Goal: Use online tool/utility: Use online tool/utility

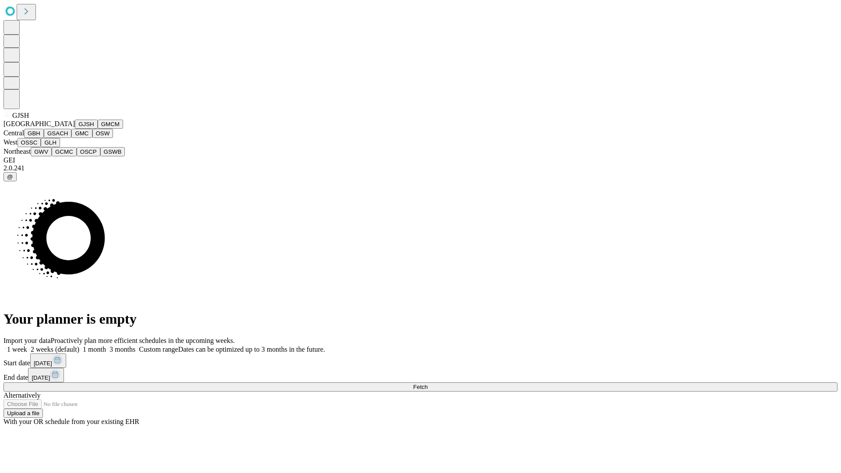
click at [75, 129] on button "GJSH" at bounding box center [86, 124] width 23 height 9
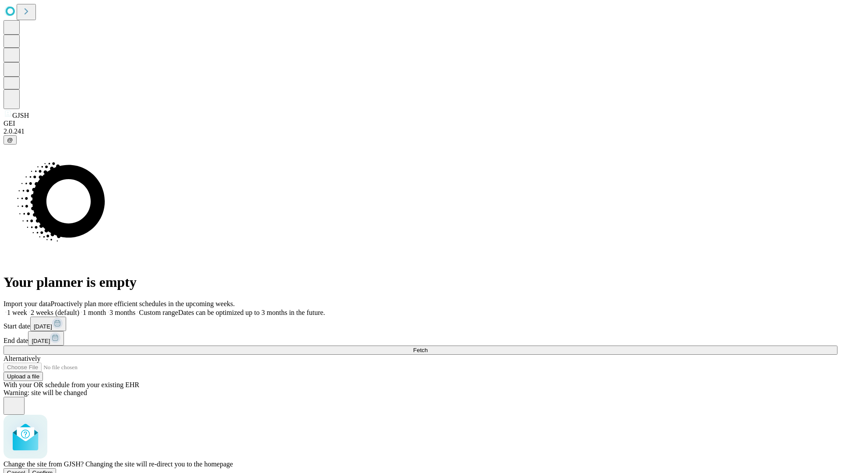
click at [53, 469] on span "Confirm" at bounding box center [42, 472] width 21 height 7
click at [106, 309] on label "1 month" at bounding box center [92, 312] width 27 height 7
click at [427, 347] on span "Fetch" at bounding box center [420, 350] width 14 height 7
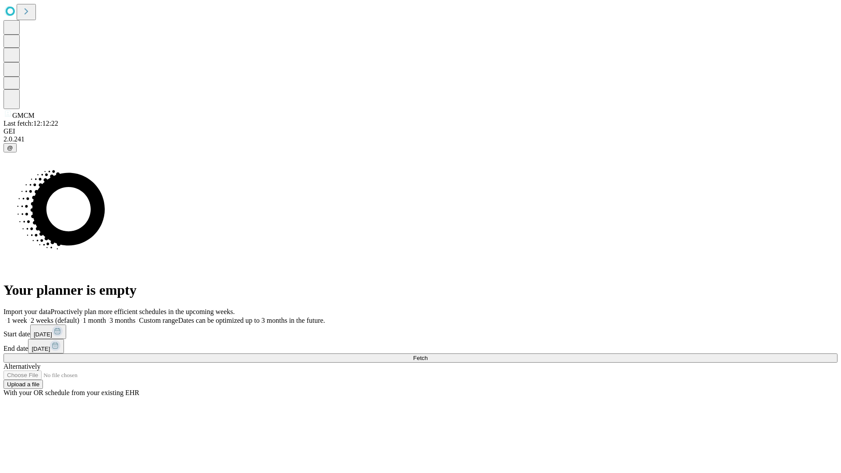
click at [106, 317] on label "1 month" at bounding box center [92, 320] width 27 height 7
click at [427, 355] on span "Fetch" at bounding box center [420, 358] width 14 height 7
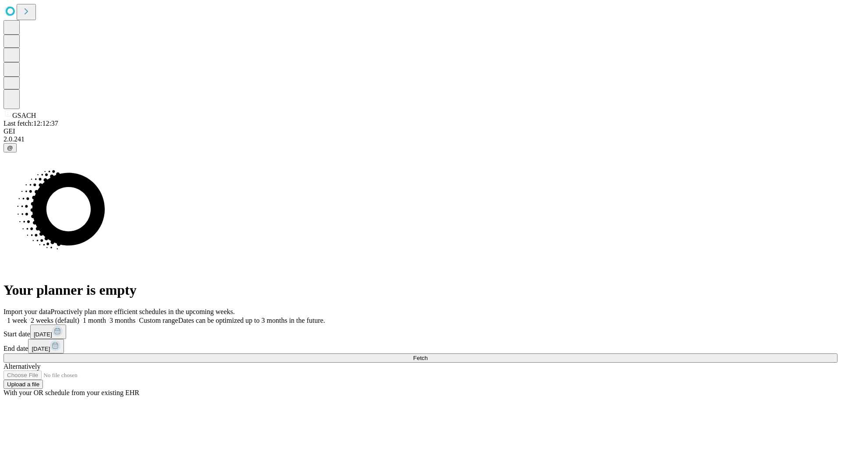
click at [427, 355] on span "Fetch" at bounding box center [420, 358] width 14 height 7
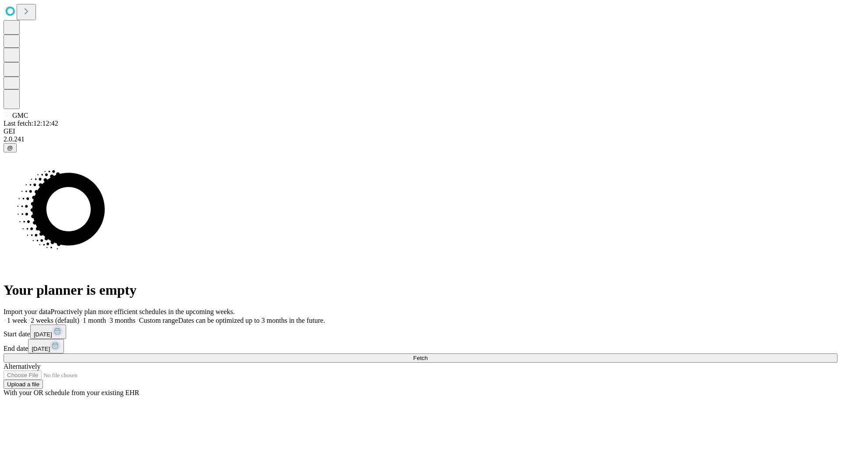
click at [106, 317] on label "1 month" at bounding box center [92, 320] width 27 height 7
click at [427, 355] on span "Fetch" at bounding box center [420, 358] width 14 height 7
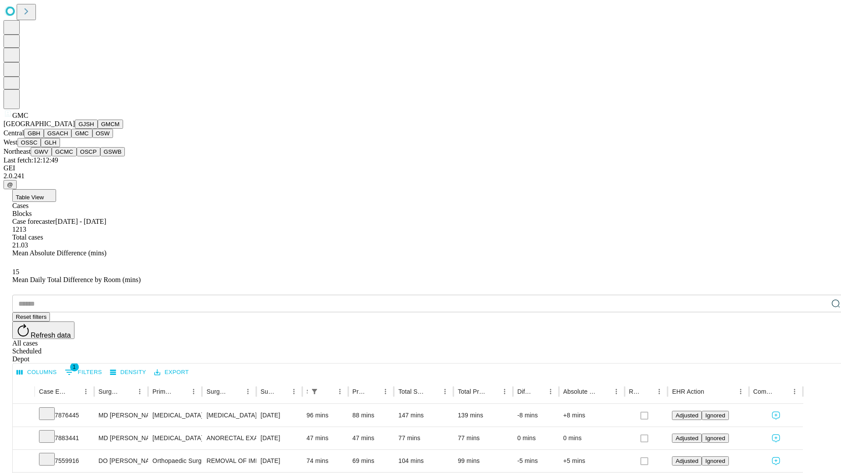
click at [92, 138] on button "OSW" at bounding box center [102, 133] width 21 height 9
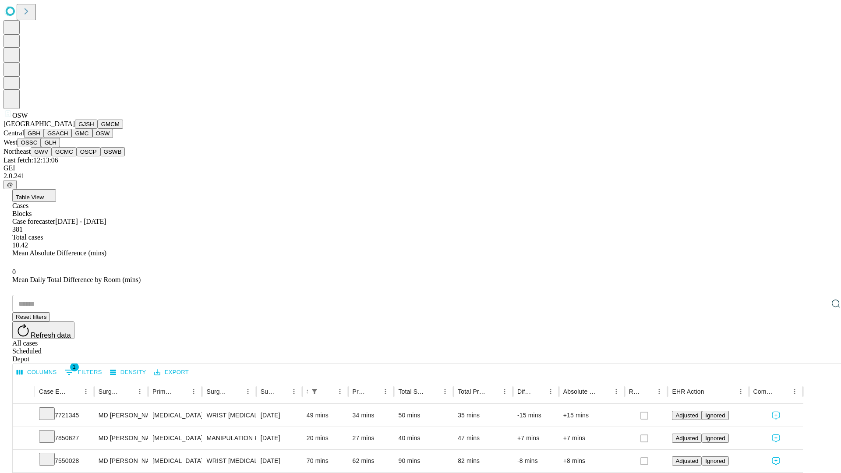
click at [41, 147] on button "OSSC" at bounding box center [30, 142] width 24 height 9
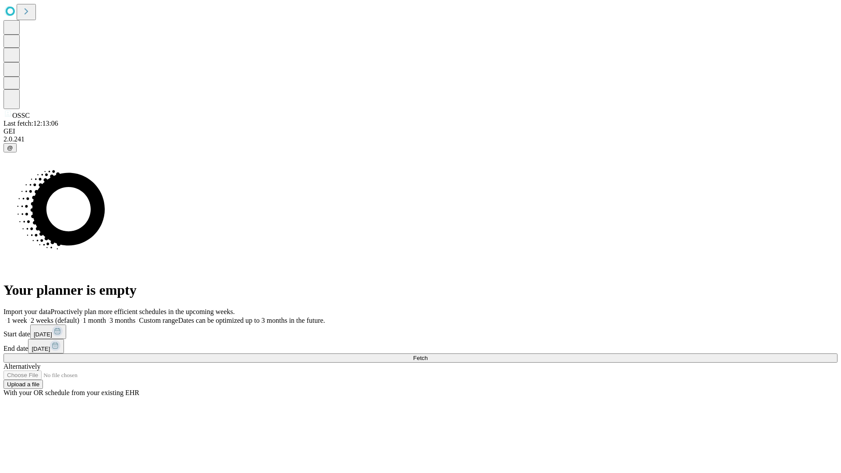
click at [106, 317] on label "1 month" at bounding box center [92, 320] width 27 height 7
click at [427, 355] on span "Fetch" at bounding box center [420, 358] width 14 height 7
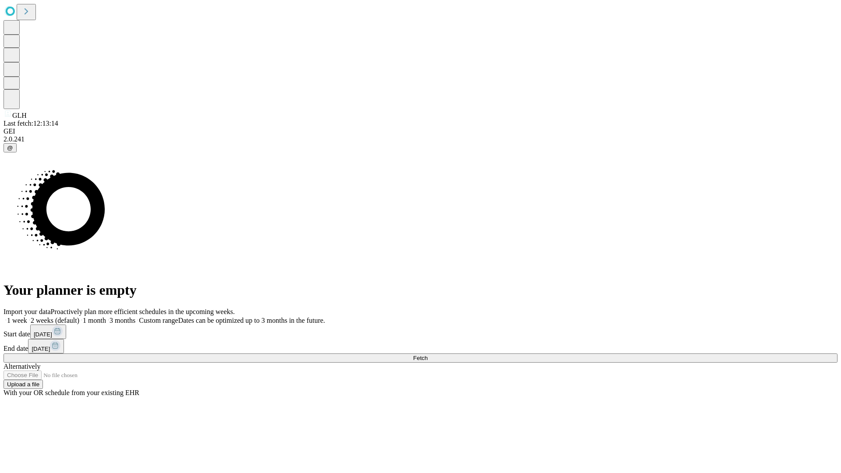
click at [106, 317] on label "1 month" at bounding box center [92, 320] width 27 height 7
click at [427, 355] on span "Fetch" at bounding box center [420, 358] width 14 height 7
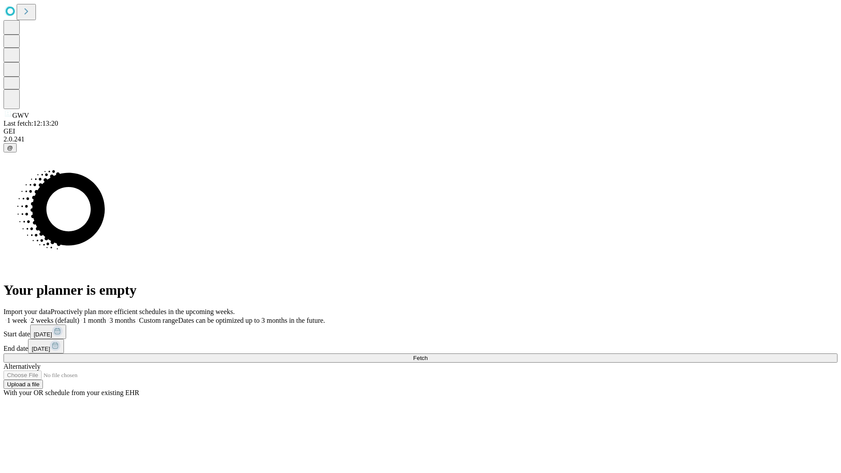
click at [106, 317] on label "1 month" at bounding box center [92, 320] width 27 height 7
click at [427, 355] on span "Fetch" at bounding box center [420, 358] width 14 height 7
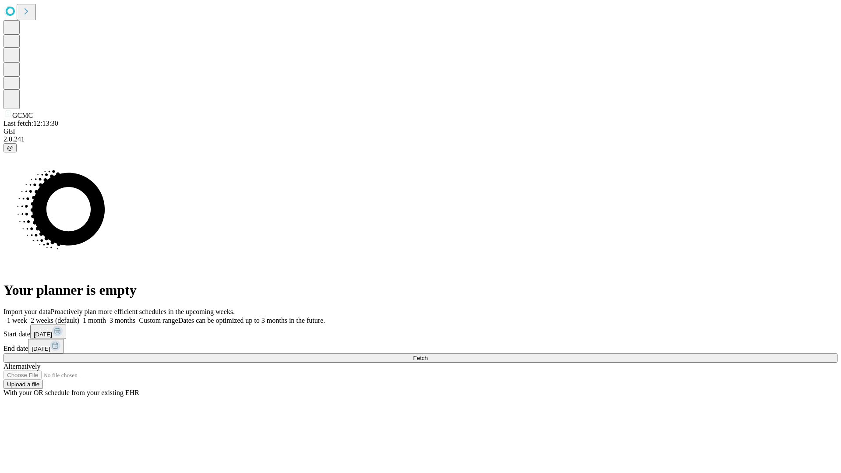
click at [106, 317] on label "1 month" at bounding box center [92, 320] width 27 height 7
click at [427, 355] on span "Fetch" at bounding box center [420, 358] width 14 height 7
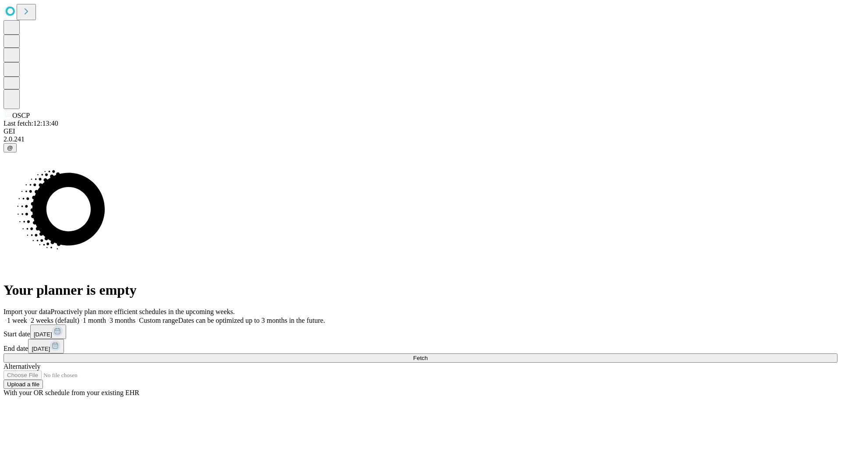
click at [106, 317] on label "1 month" at bounding box center [92, 320] width 27 height 7
click at [427, 355] on span "Fetch" at bounding box center [420, 358] width 14 height 7
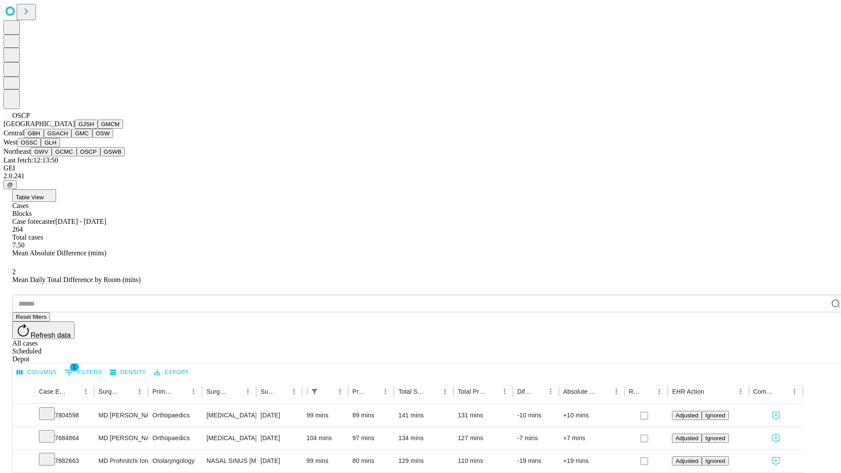
click at [100, 156] on button "GSWB" at bounding box center [112, 151] width 25 height 9
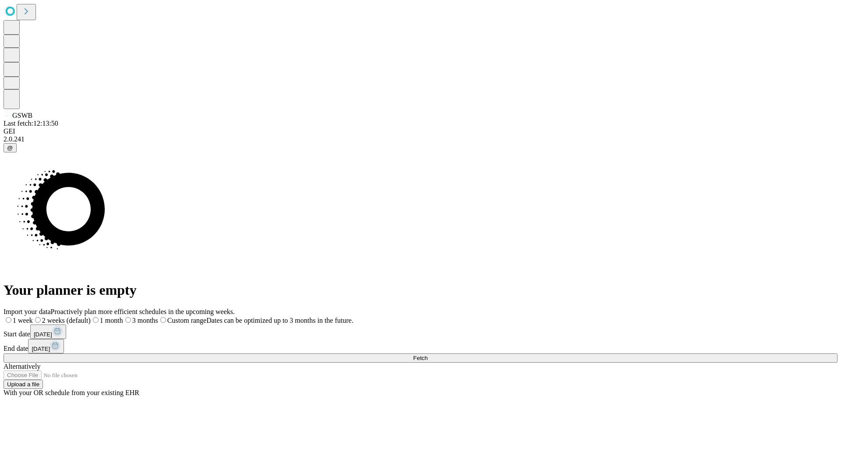
click at [123, 317] on label "1 month" at bounding box center [107, 320] width 32 height 7
click at [427, 355] on span "Fetch" at bounding box center [420, 358] width 14 height 7
